Goal: Task Accomplishment & Management: Use online tool/utility

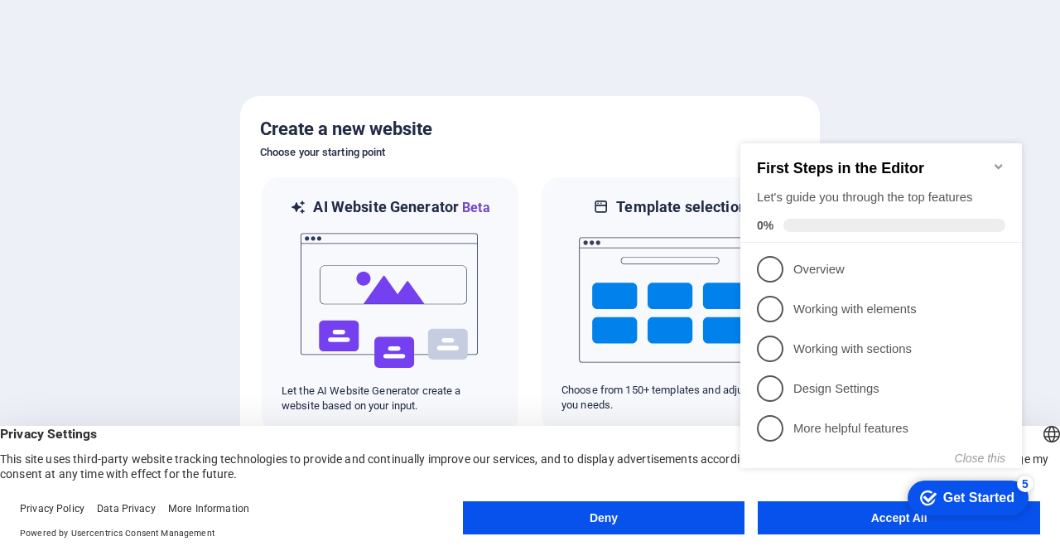
click div "checkmark Get Started 5 First Steps in the Editor Let's guide you through the t…"
drag, startPoint x: 780, startPoint y: 258, endPoint x: 830, endPoint y: 307, distance: 69.7
click at [782, 257] on link "1 Overview - incomplete" at bounding box center [881, 269] width 248 height 26
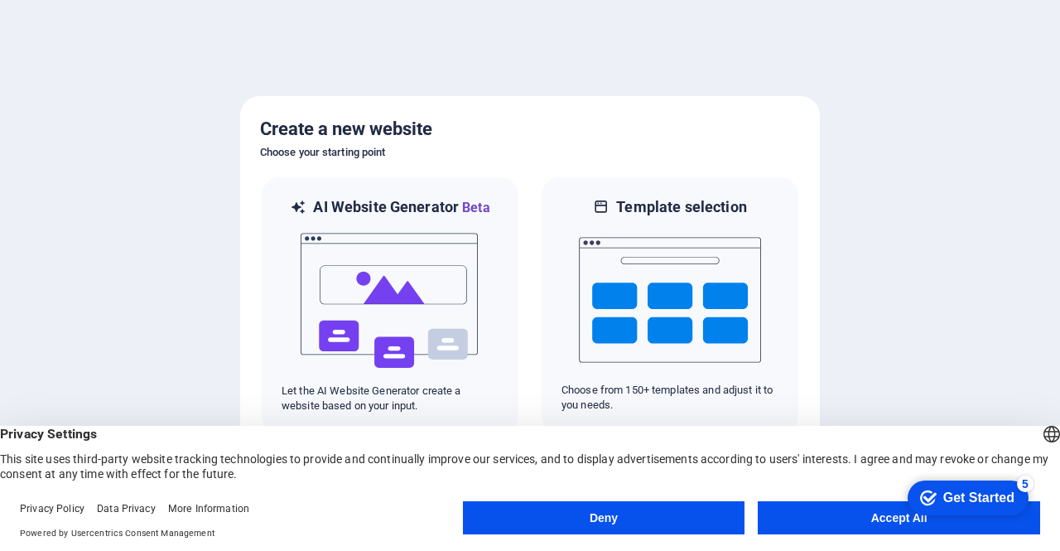
click at [872, 508] on button "Accept All" at bounding box center [899, 517] width 282 height 33
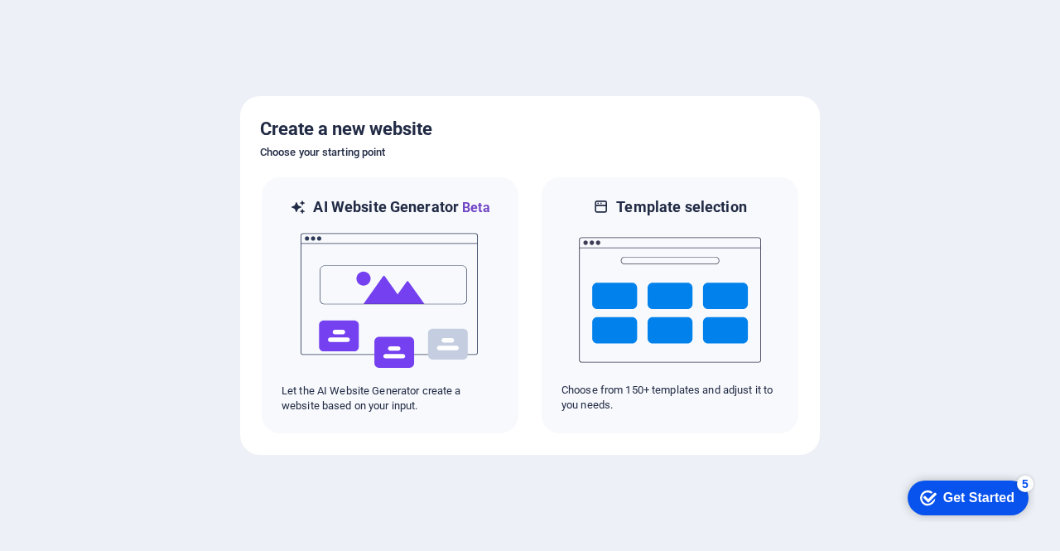
click at [974, 503] on div "Get Started" at bounding box center [978, 497] width 71 height 15
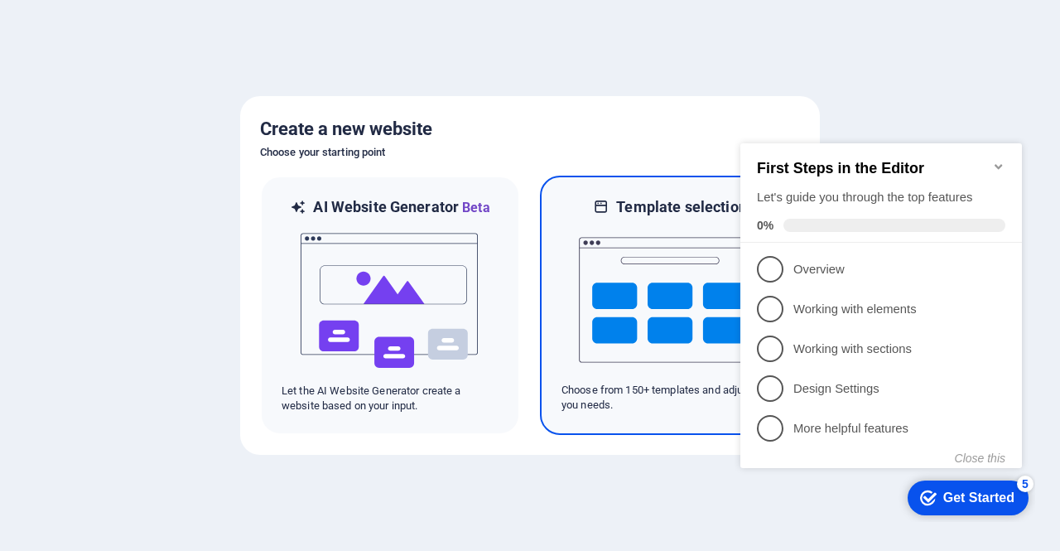
click at [649, 301] on img at bounding box center [670, 300] width 182 height 166
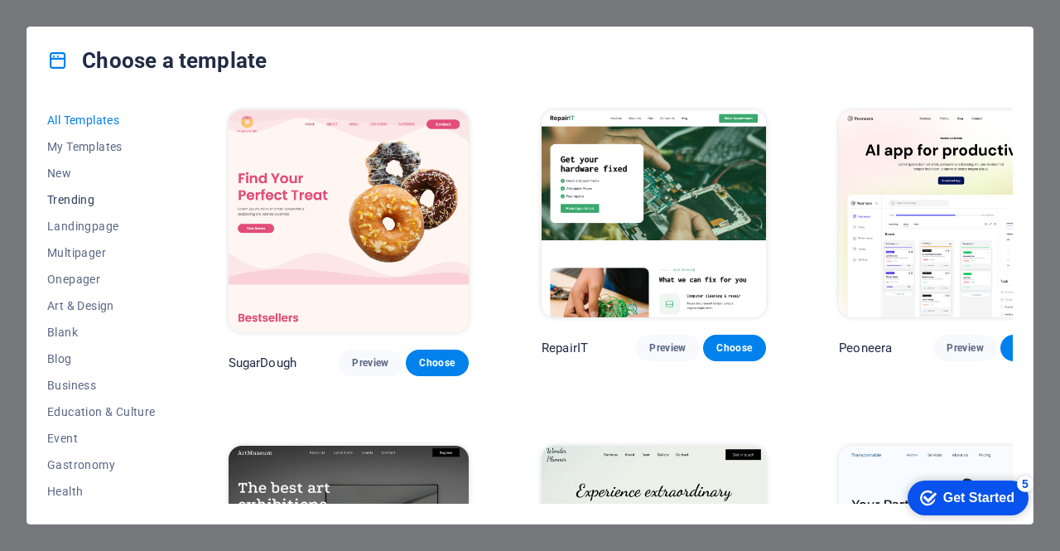
drag, startPoint x: 61, startPoint y: 166, endPoint x: 66, endPoint y: 185, distance: 19.7
click at [64, 176] on span "New" at bounding box center [101, 172] width 108 height 13
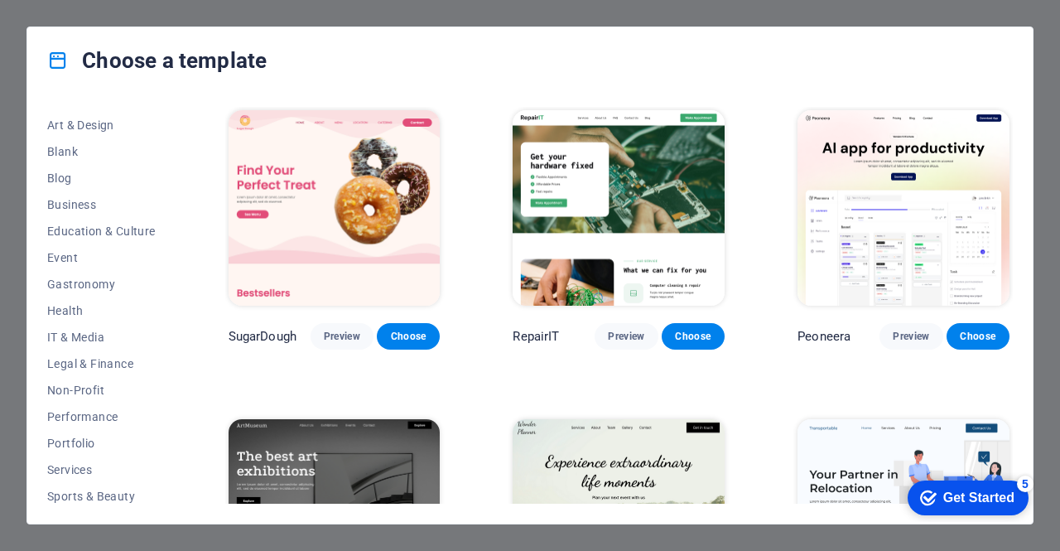
scroll to position [265, 0]
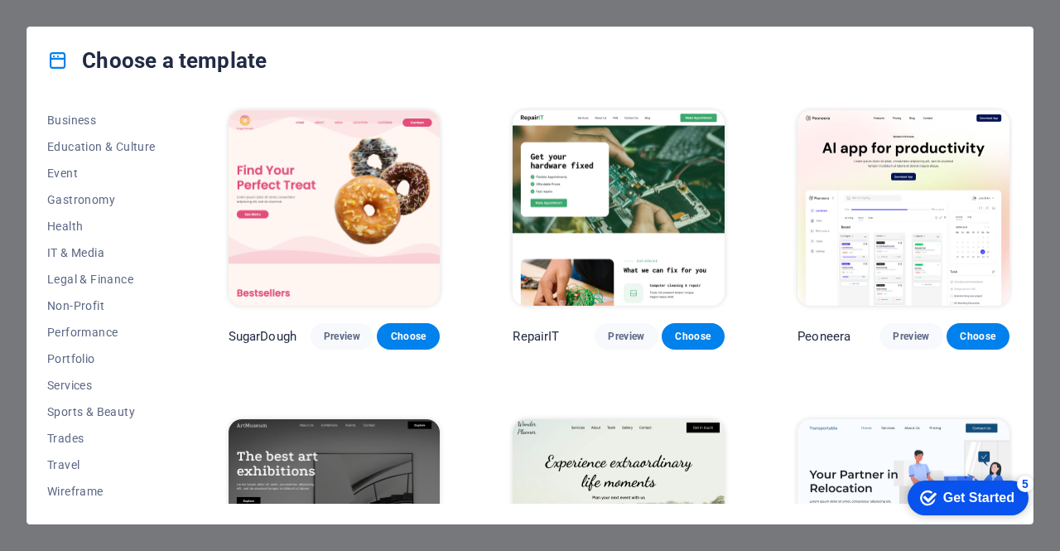
click at [26, 23] on div "Choose a template All Templates My Templates New Trending Landingpage Multipage…" at bounding box center [530, 275] width 1060 height 551
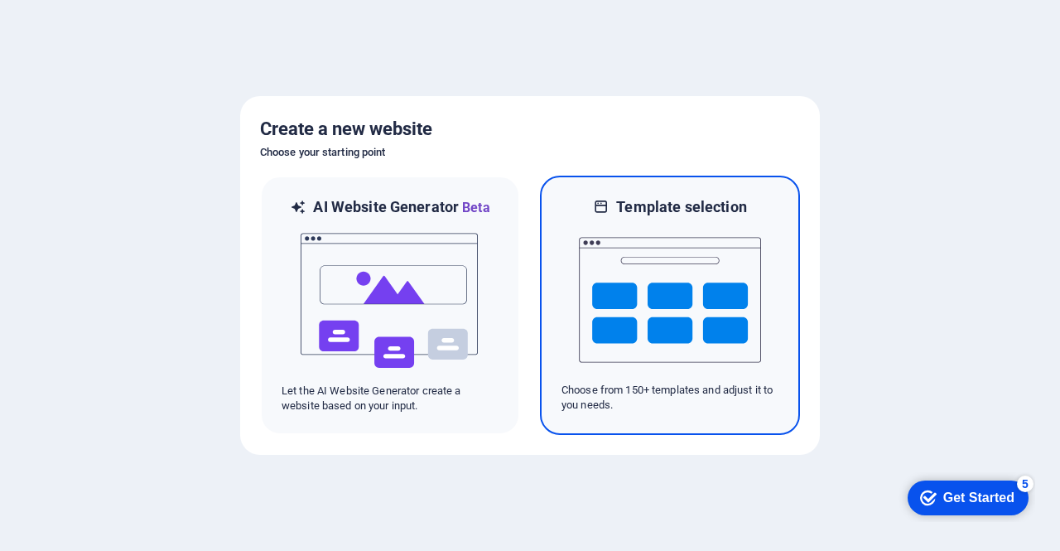
click at [658, 324] on img at bounding box center [670, 300] width 182 height 166
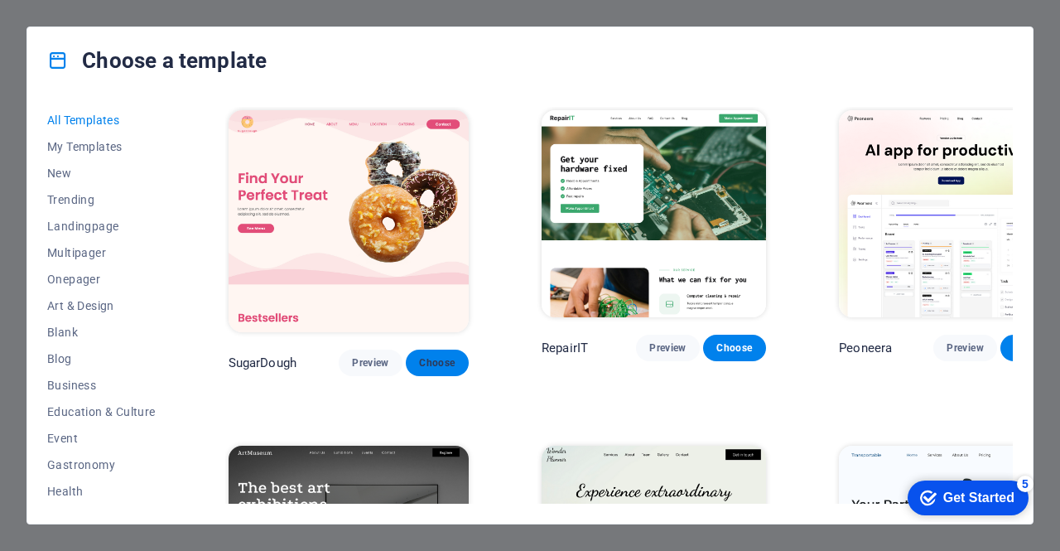
click at [422, 356] on span "Choose" at bounding box center [437, 362] width 36 height 13
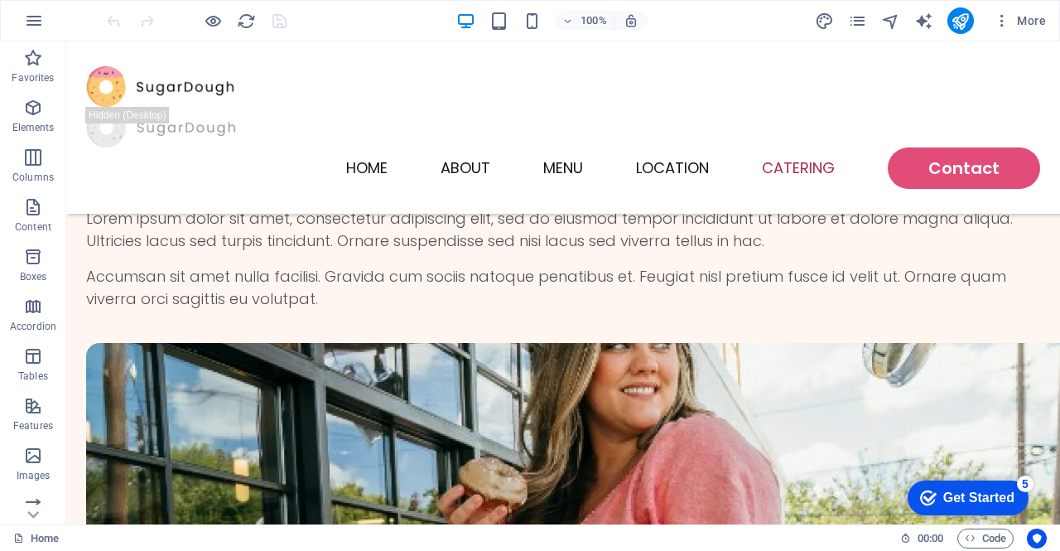
scroll to position [4161, 0]
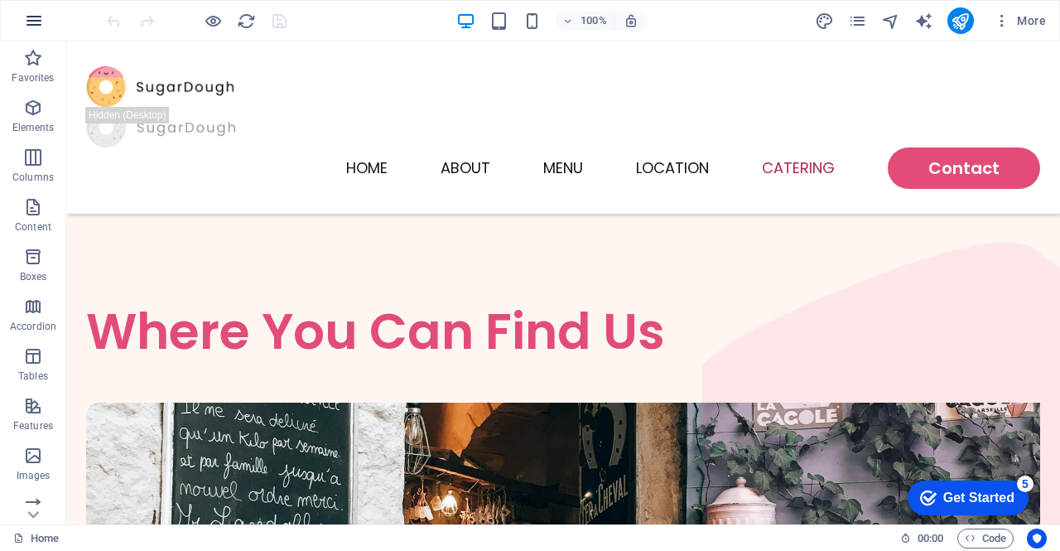
click at [25, 30] on icon "button" at bounding box center [34, 21] width 20 height 20
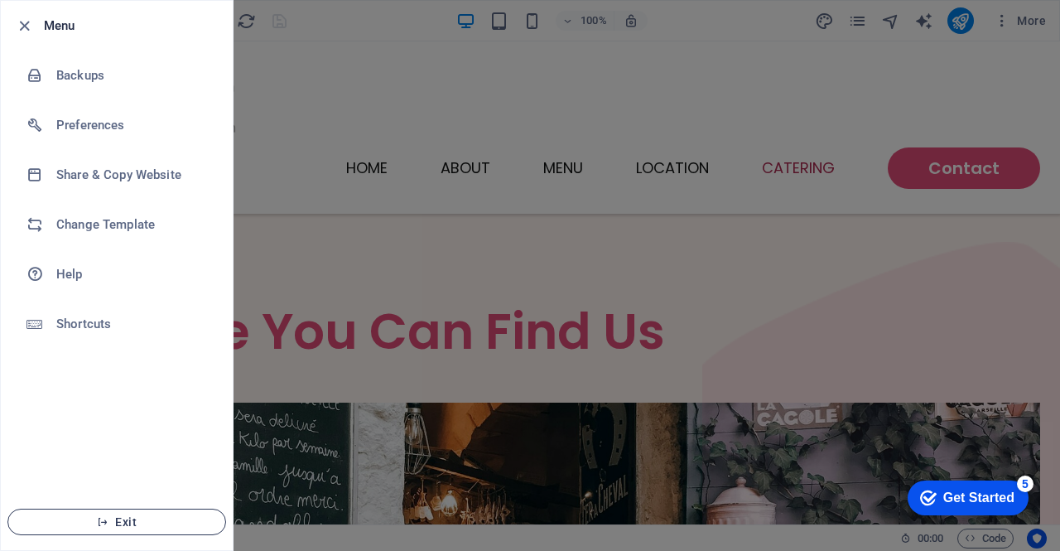
click at [120, 522] on span "Exit" at bounding box center [117, 521] width 190 height 13
